Goal: Transaction & Acquisition: Register for event/course

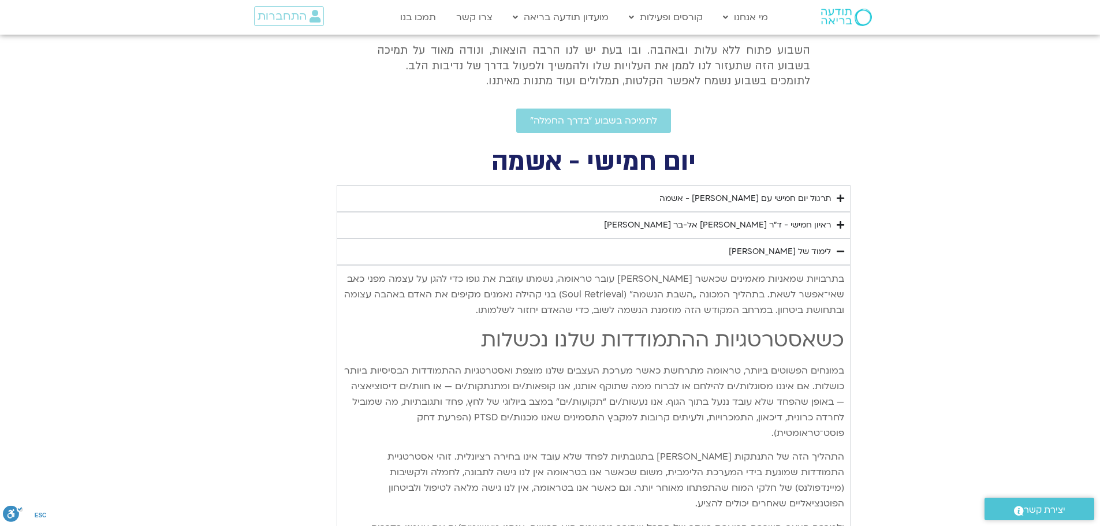
scroll to position [341, 0]
click at [753, 219] on div "ראיון חמישי - ד"ר [PERSON_NAME] אל-בר [PERSON_NAME]" at bounding box center [717, 224] width 227 height 14
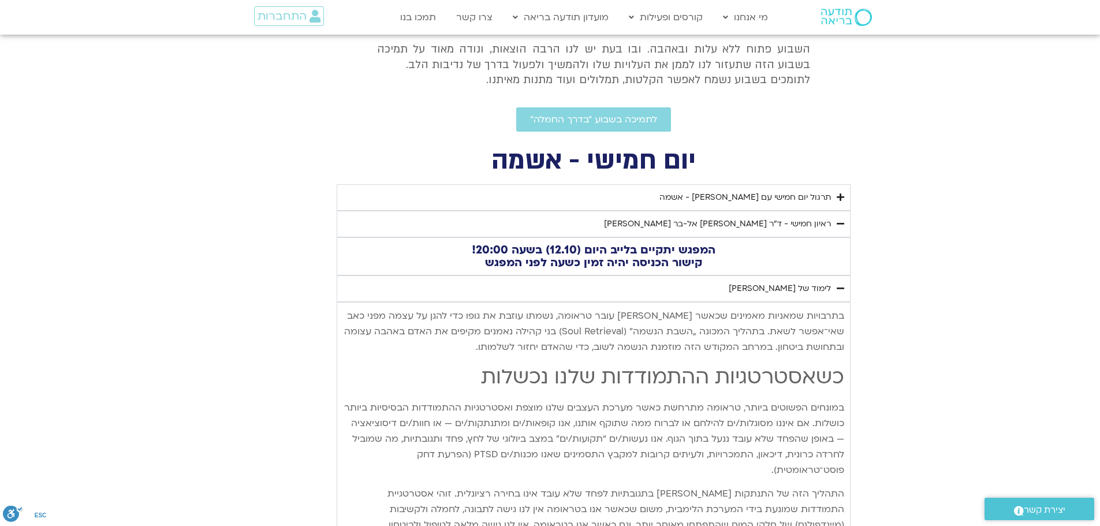
type input "1139.36"
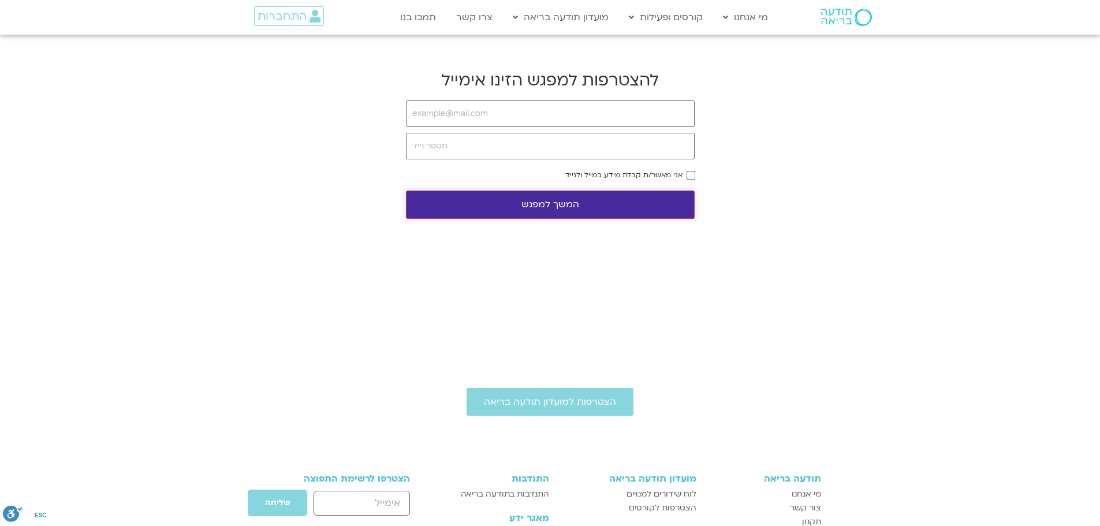
click at [548, 204] on button "המשך למפגש" at bounding box center [550, 204] width 289 height 28
click at [448, 117] on input "email" at bounding box center [550, 113] width 289 height 27
type input "opinch@gmail.com"
click at [461, 146] on input "tel" at bounding box center [550, 146] width 289 height 27
type input "052580982"
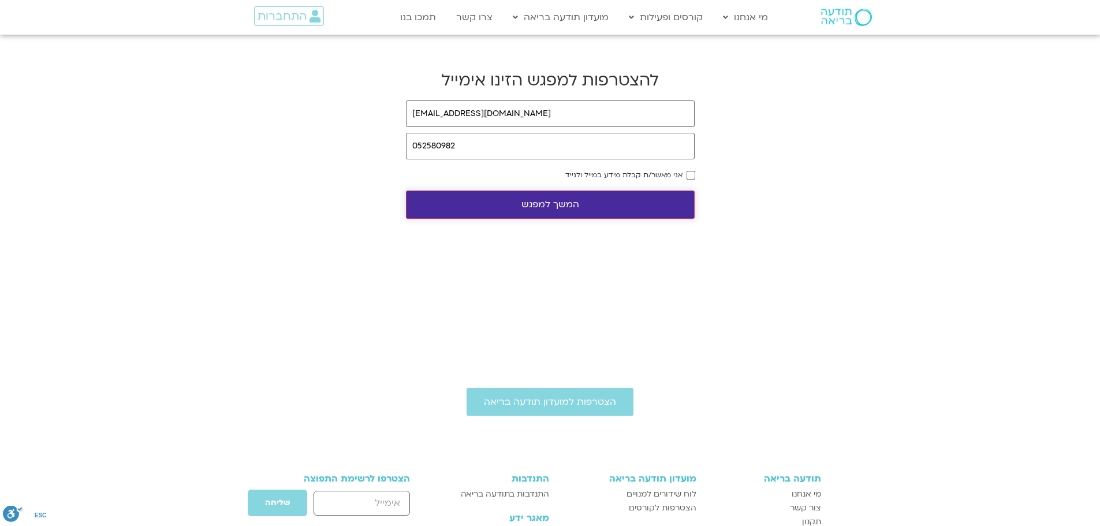
click at [668, 199] on button "המשך למפגש" at bounding box center [550, 204] width 289 height 28
click at [675, 201] on button "המשך למפגש" at bounding box center [550, 204] width 289 height 28
